Goal: Information Seeking & Learning: Learn about a topic

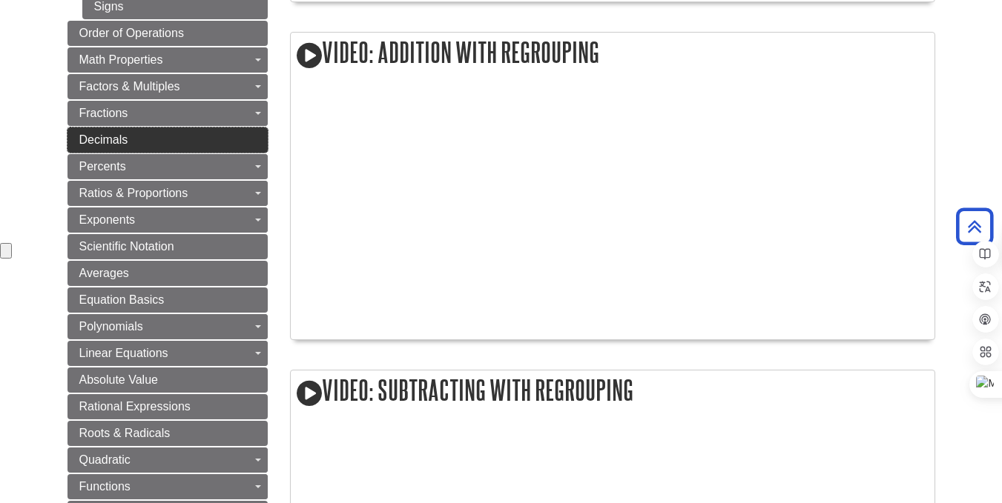
scroll to position [741, 0]
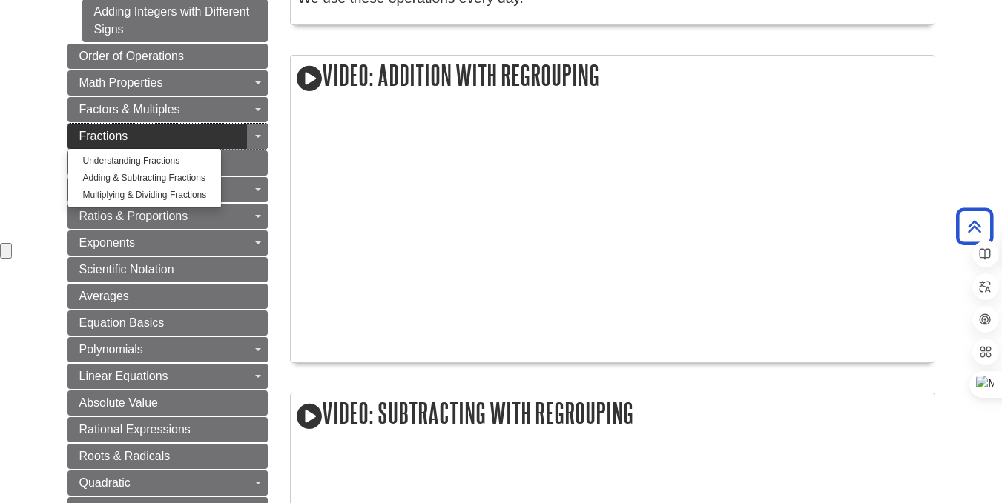
click at [81, 130] on span "Fractions" at bounding box center [103, 136] width 49 height 13
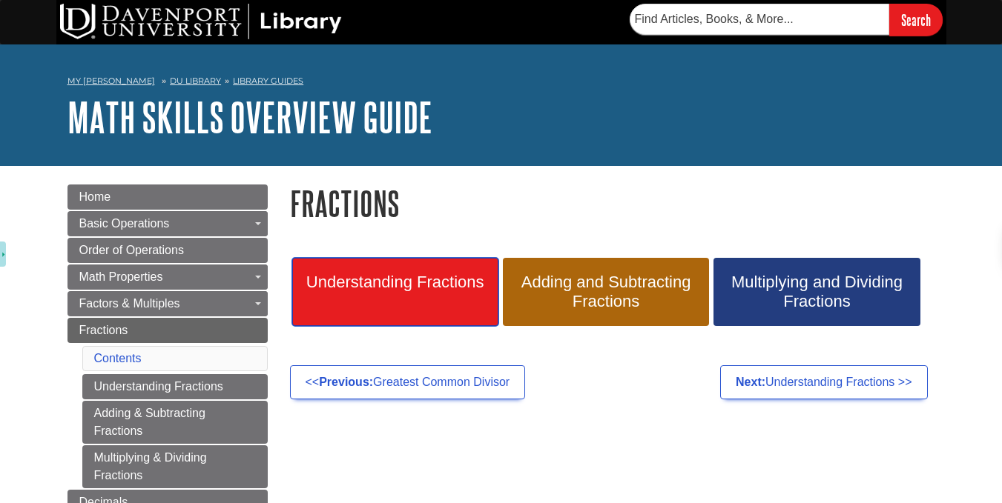
click at [429, 297] on link "Understanding Fractions" at bounding box center [395, 292] width 206 height 68
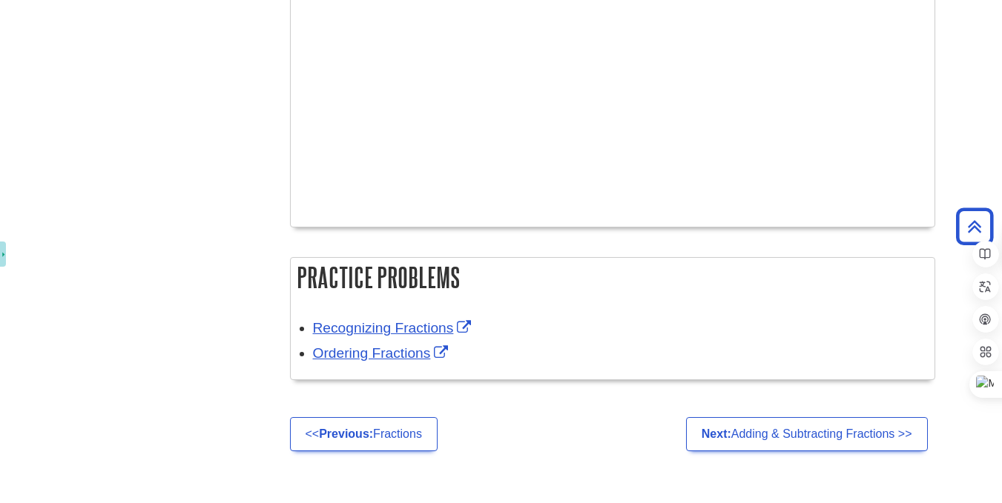
scroll to position [2709, 0]
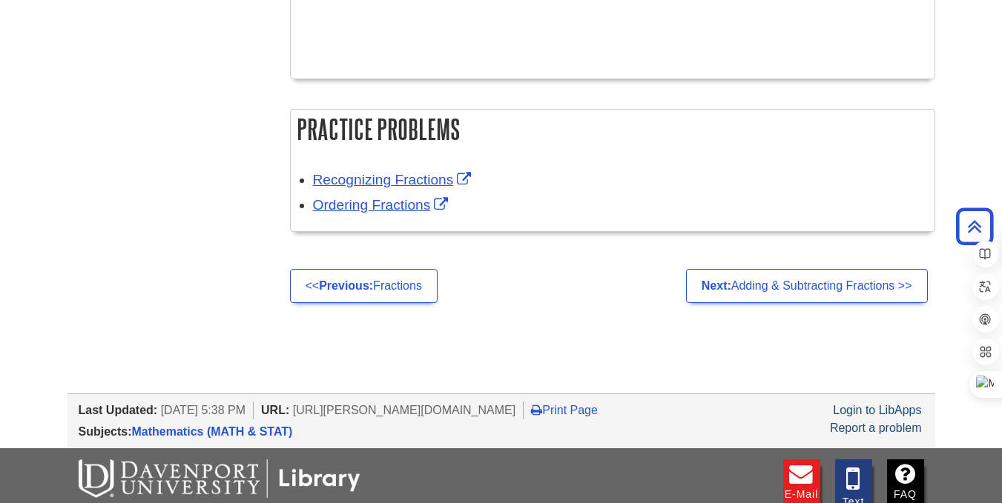
scroll to position [3021, 0]
